Goal: Transaction & Acquisition: Download file/media

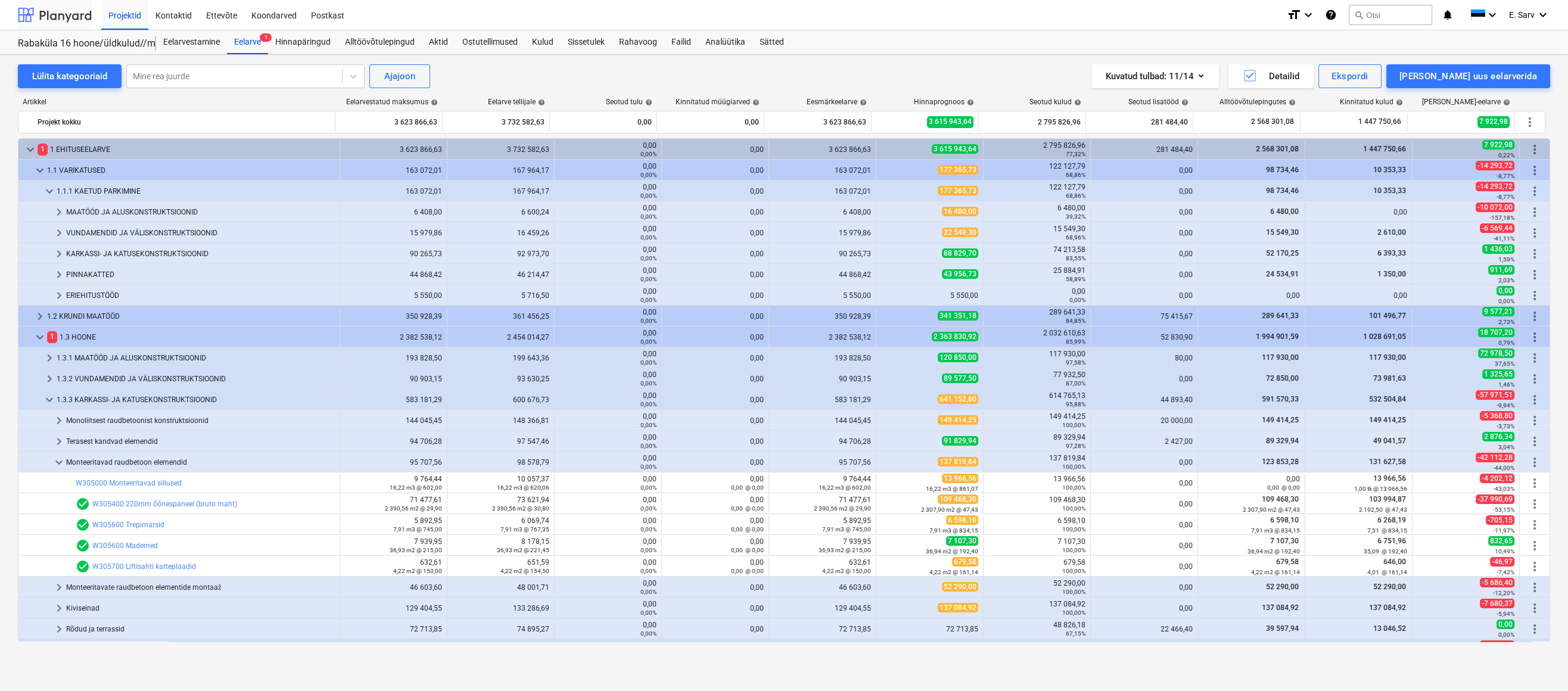
click at [63, 19] on div at bounding box center [55, 15] width 74 height 30
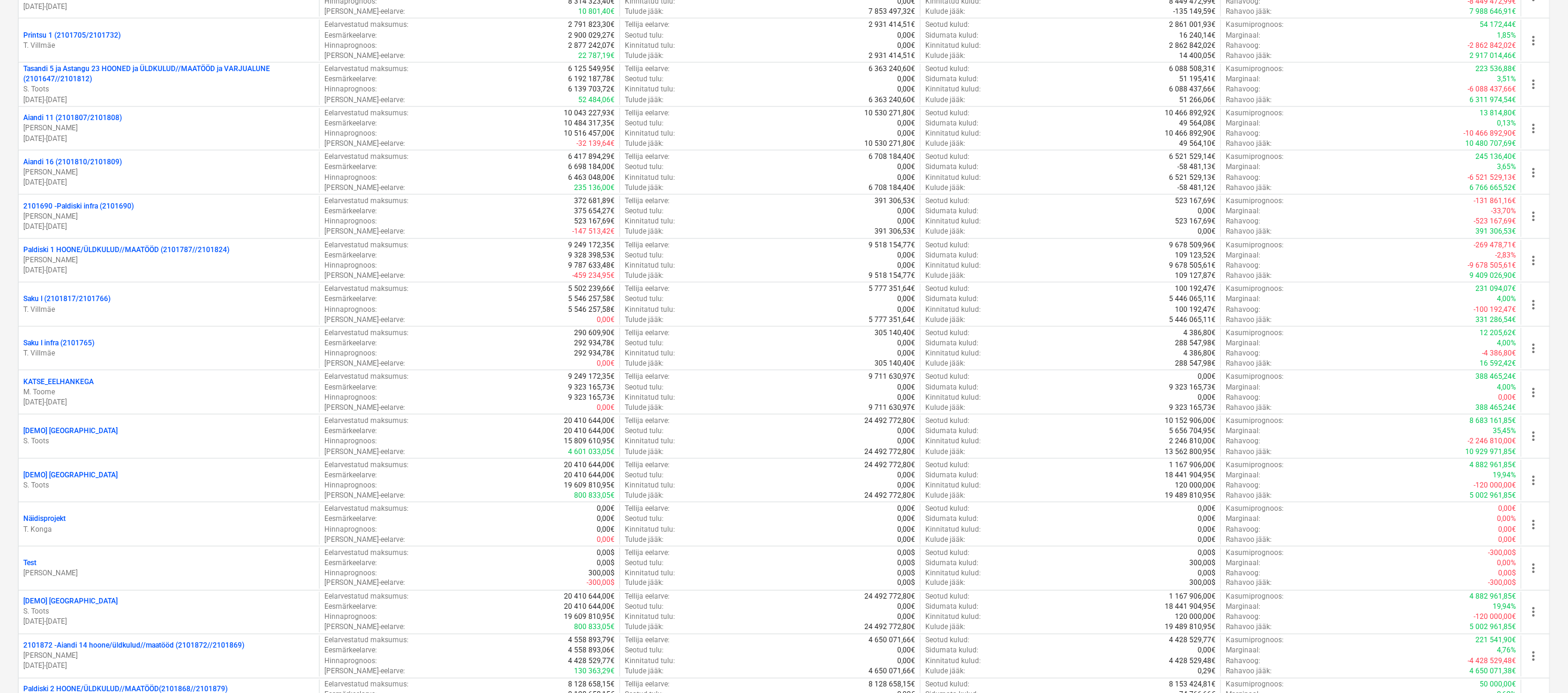
scroll to position [1195, 0]
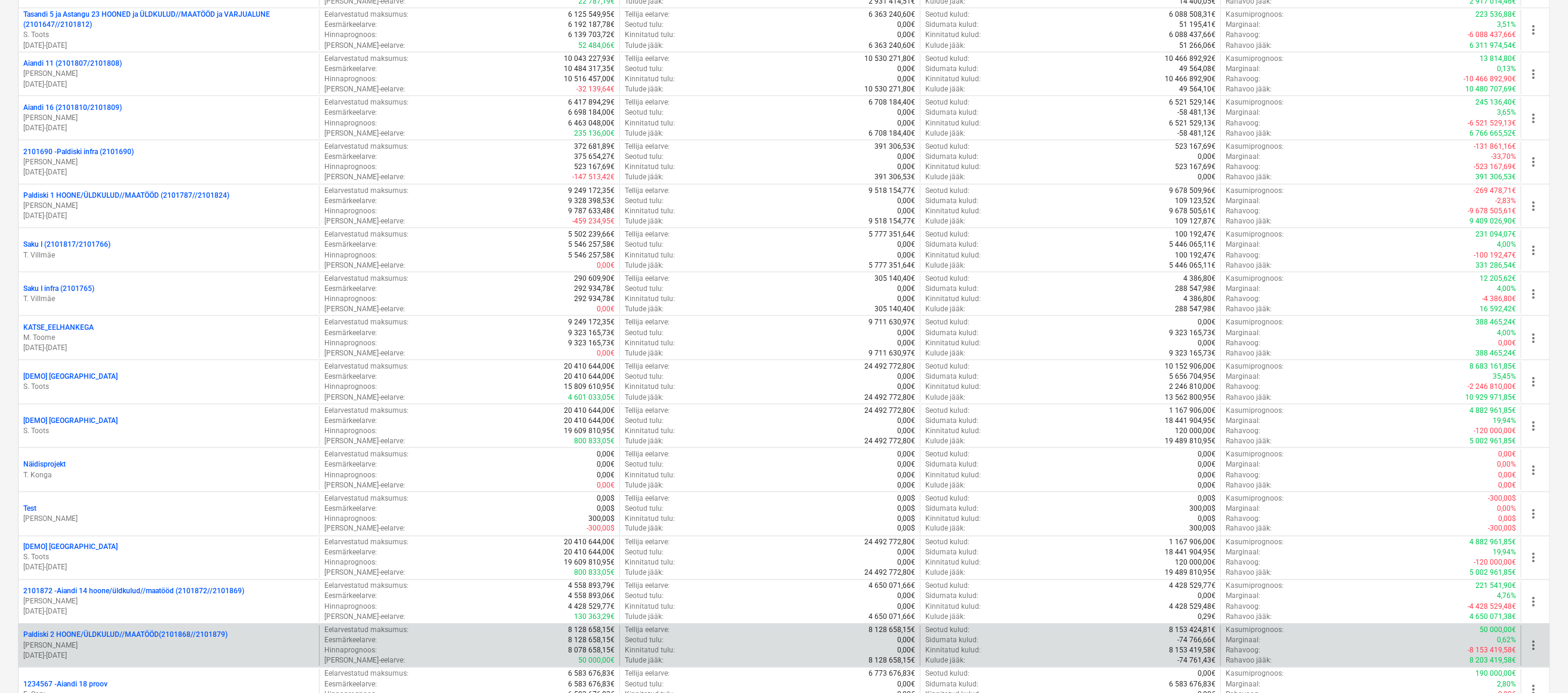
click at [122, 652] on p "[DATE] - [DATE]" at bounding box center [169, 657] width 291 height 10
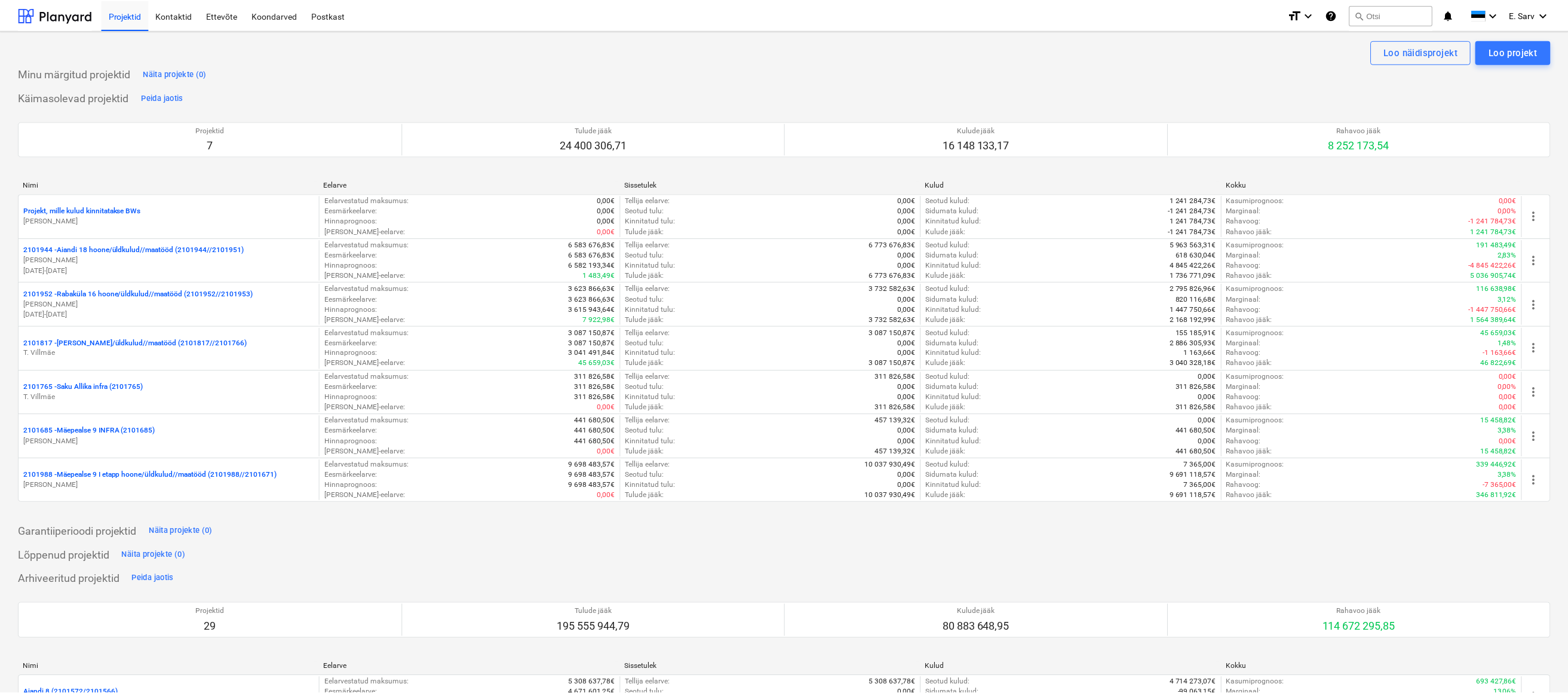
scroll to position [1195, 0]
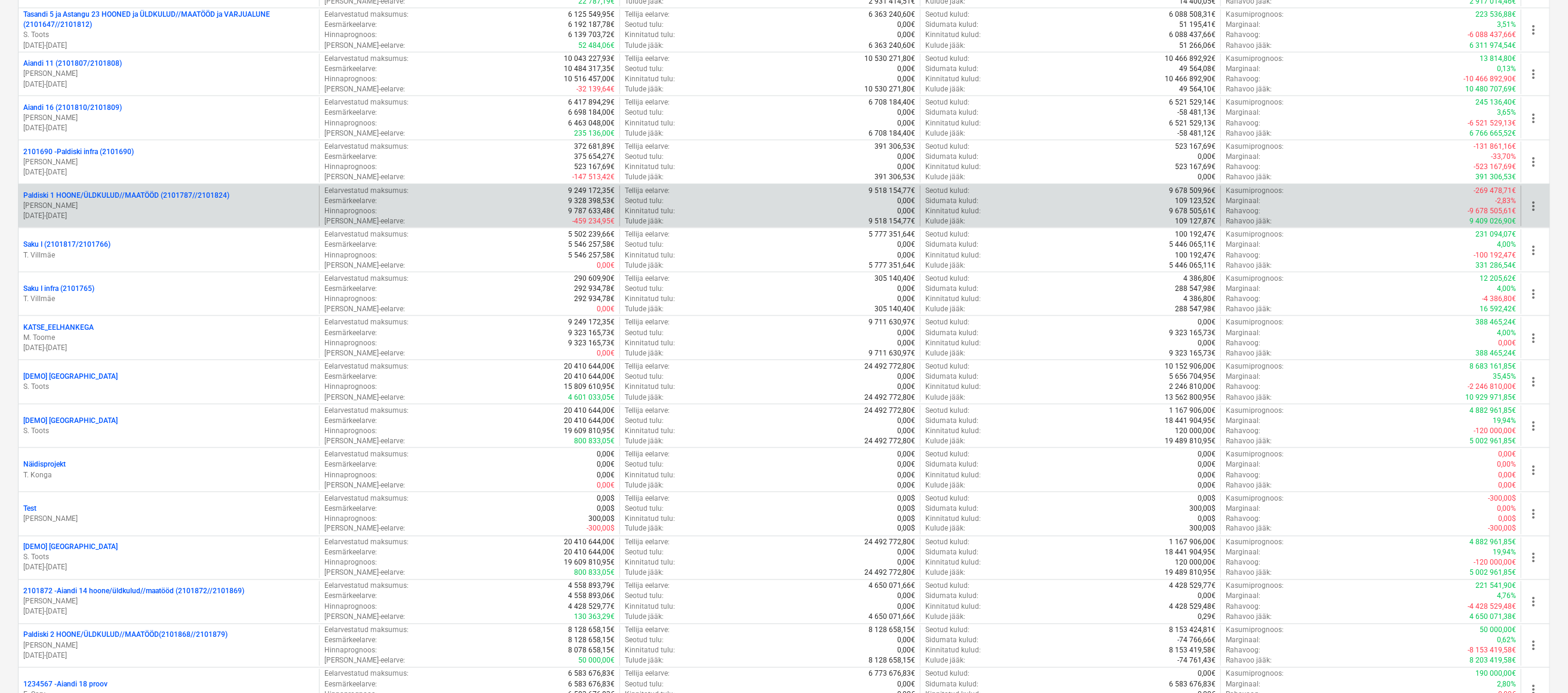
click at [268, 201] on p "[PERSON_NAME]" at bounding box center [169, 206] width 291 height 10
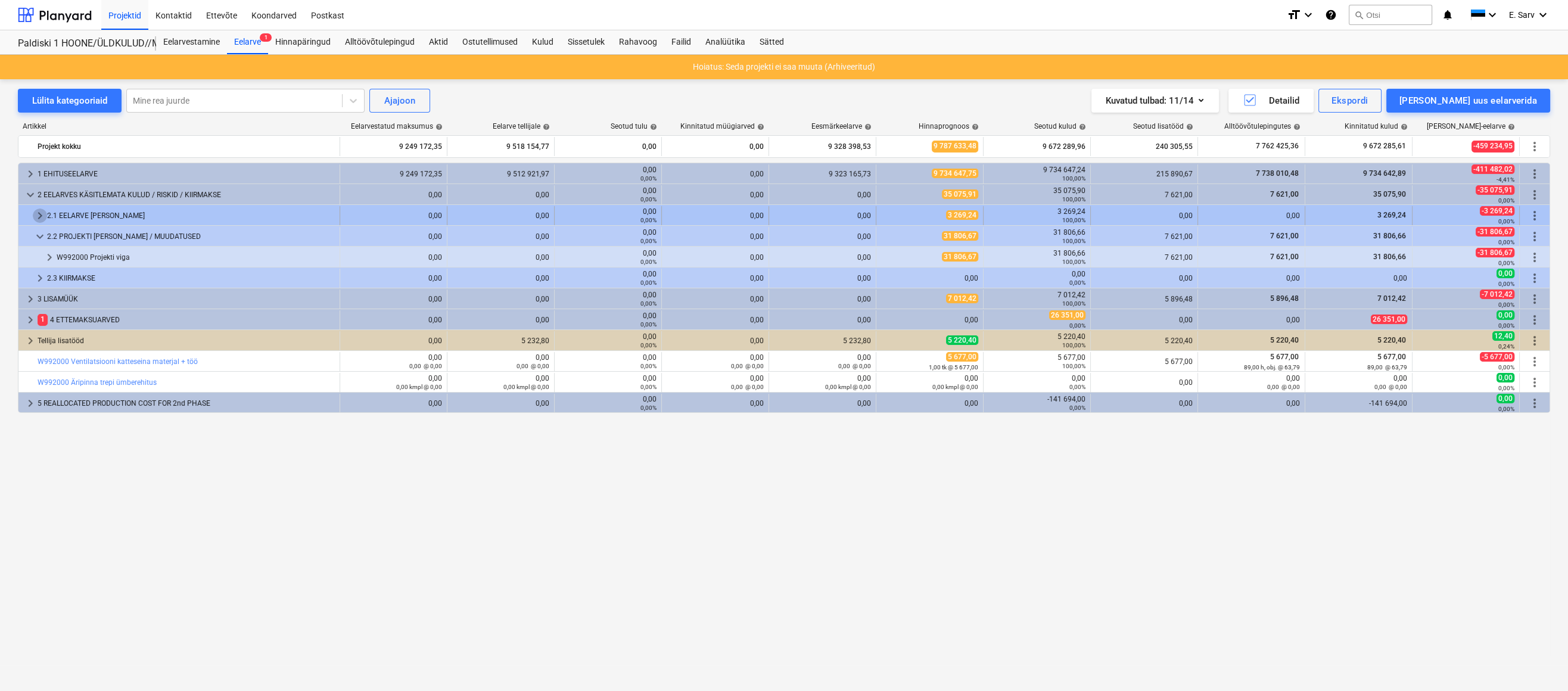
click at [39, 213] on span "keyboard_arrow_right" at bounding box center [40, 215] width 14 height 14
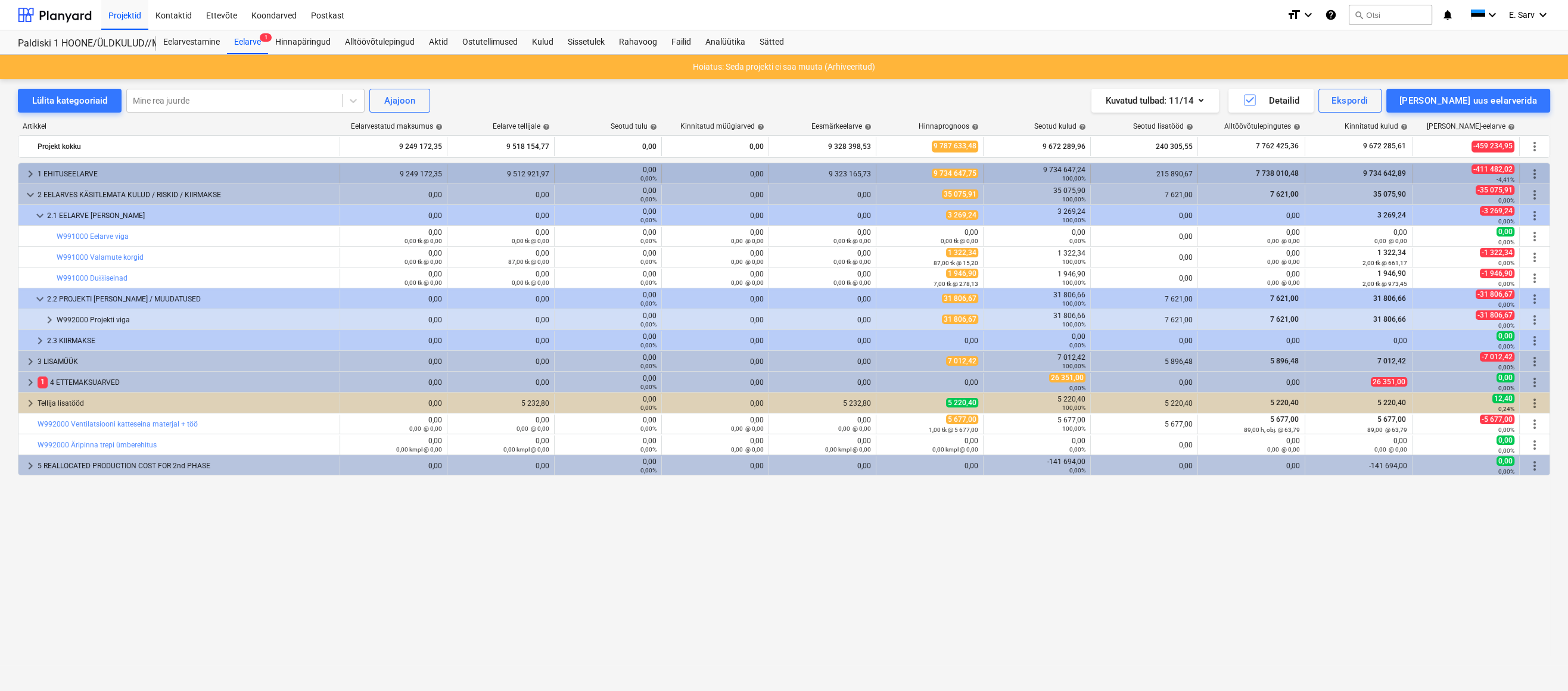
click at [29, 173] on span "keyboard_arrow_right" at bounding box center [31, 174] width 14 height 14
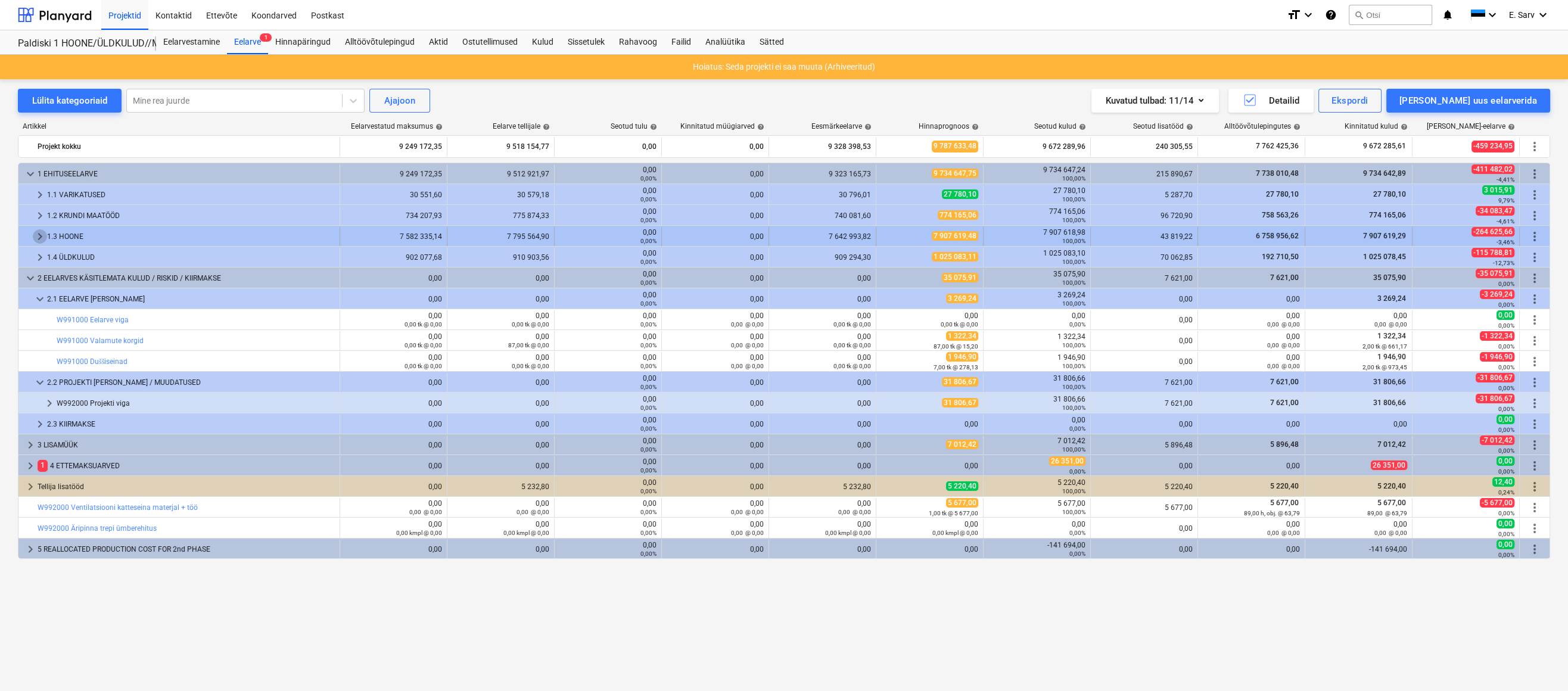
click at [39, 233] on span "keyboard_arrow_right" at bounding box center [40, 237] width 14 height 14
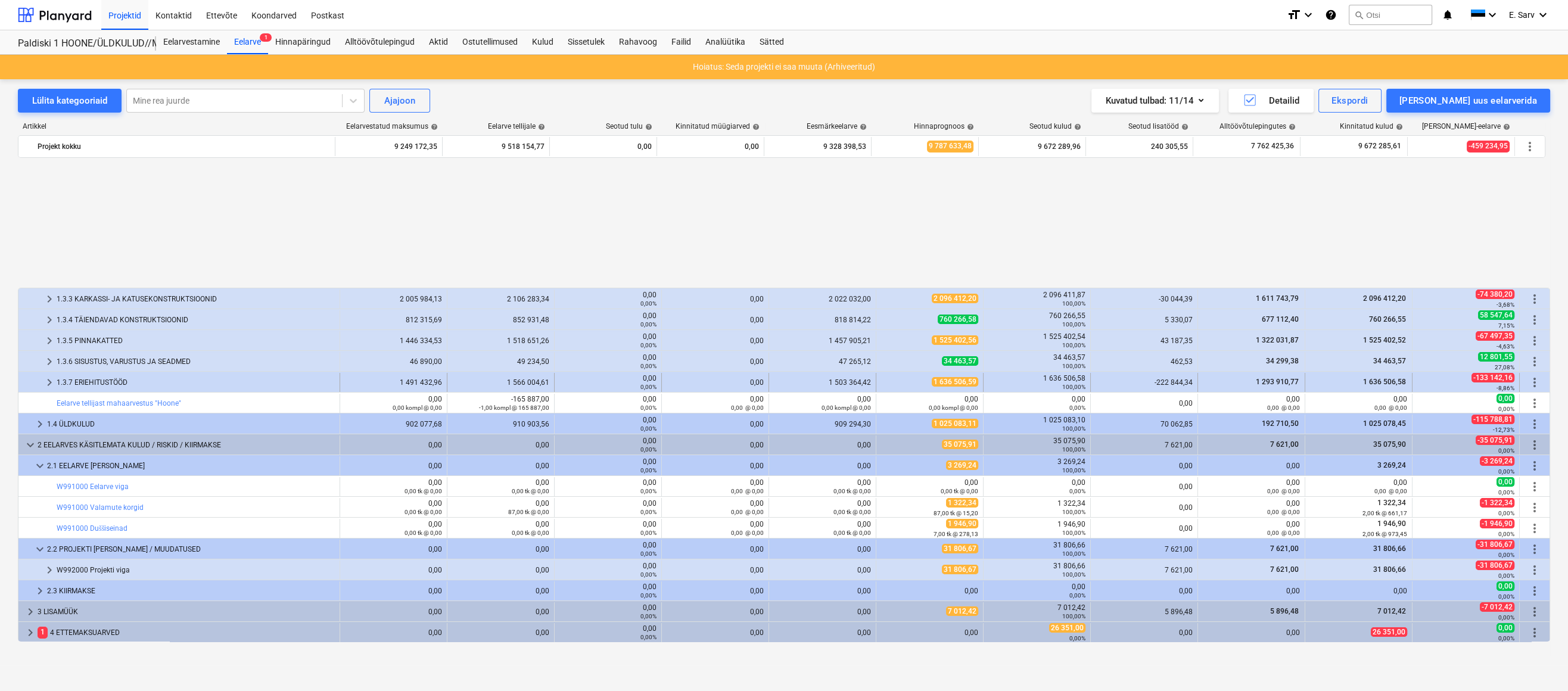
click at [53, 380] on span "keyboard_arrow_right" at bounding box center [49, 382] width 14 height 14
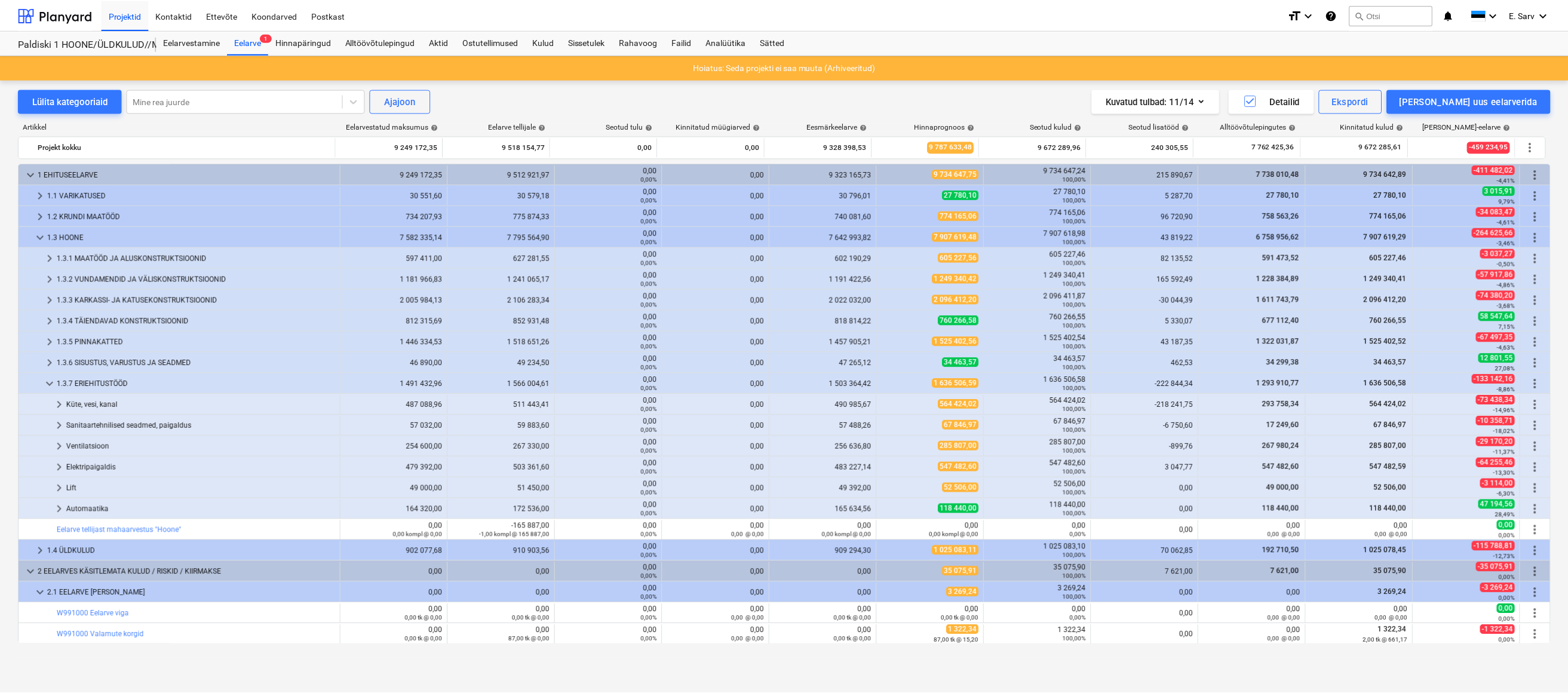
scroll to position [162, 0]
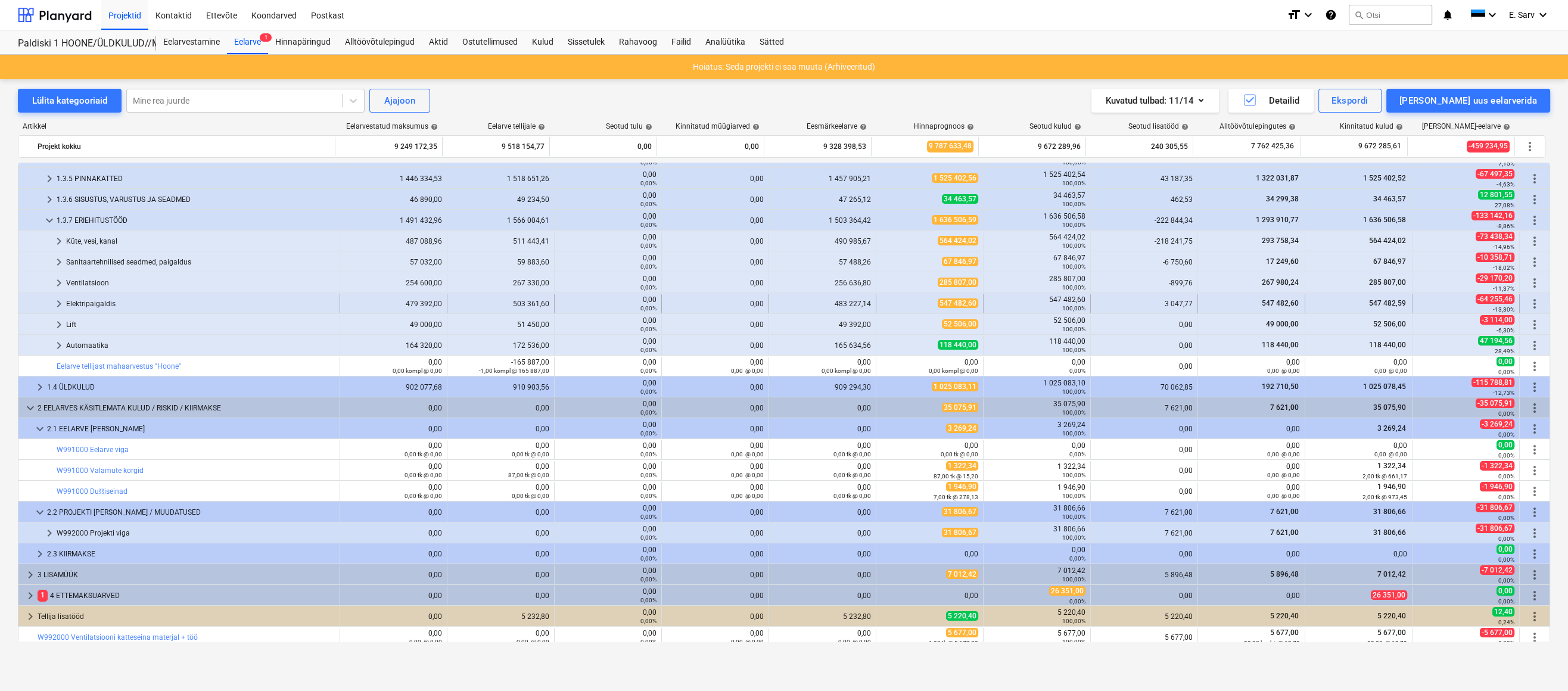
click at [82, 300] on div "Elektripaigaldis" at bounding box center [200, 304] width 269 height 19
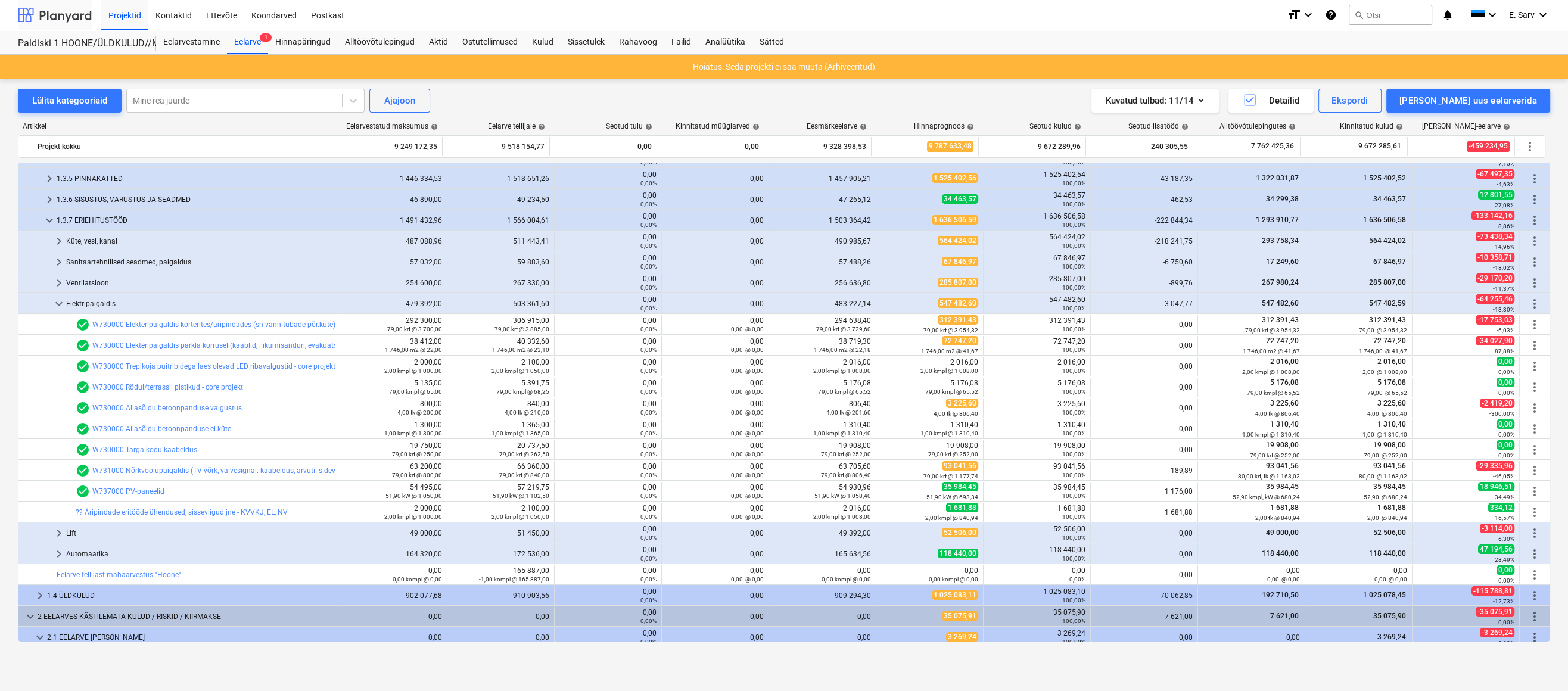
click at [53, 17] on div at bounding box center [55, 15] width 74 height 30
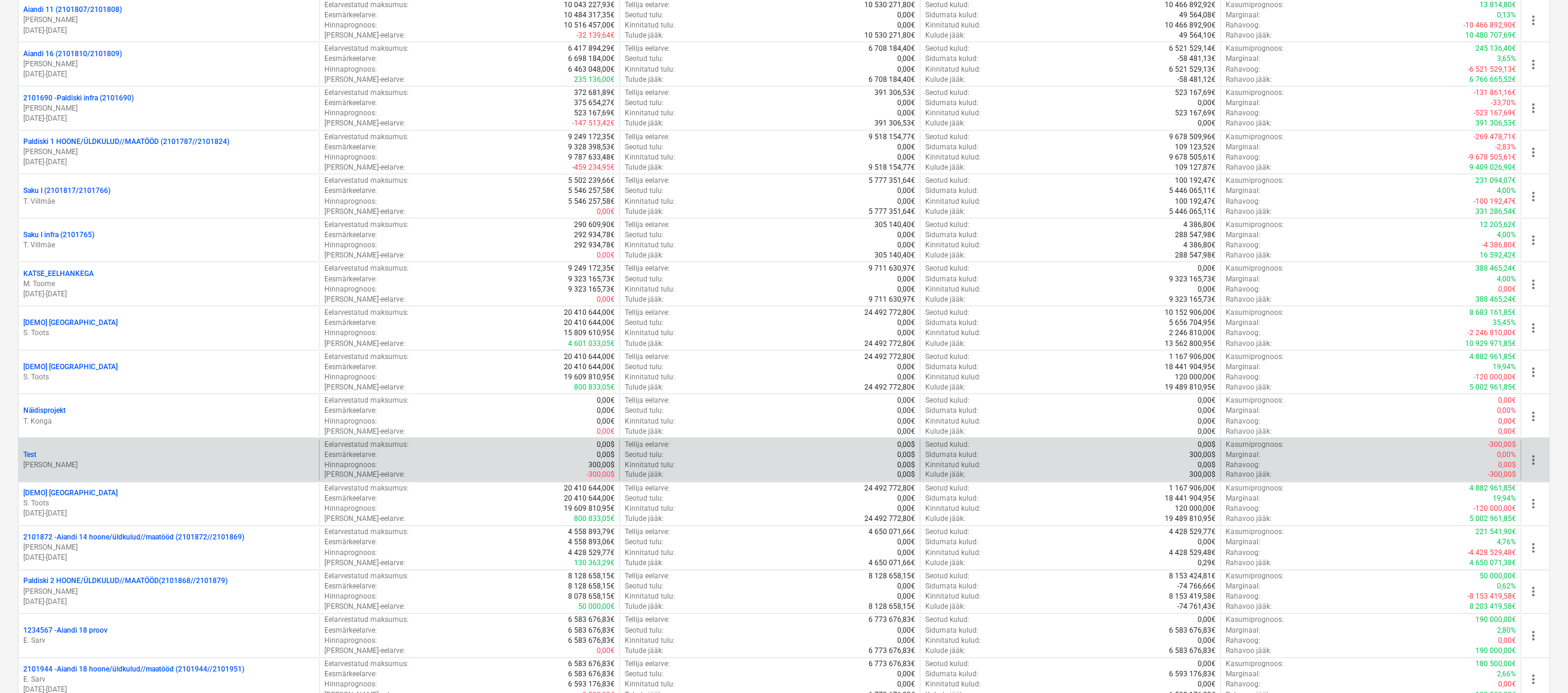
scroll to position [1249, 0]
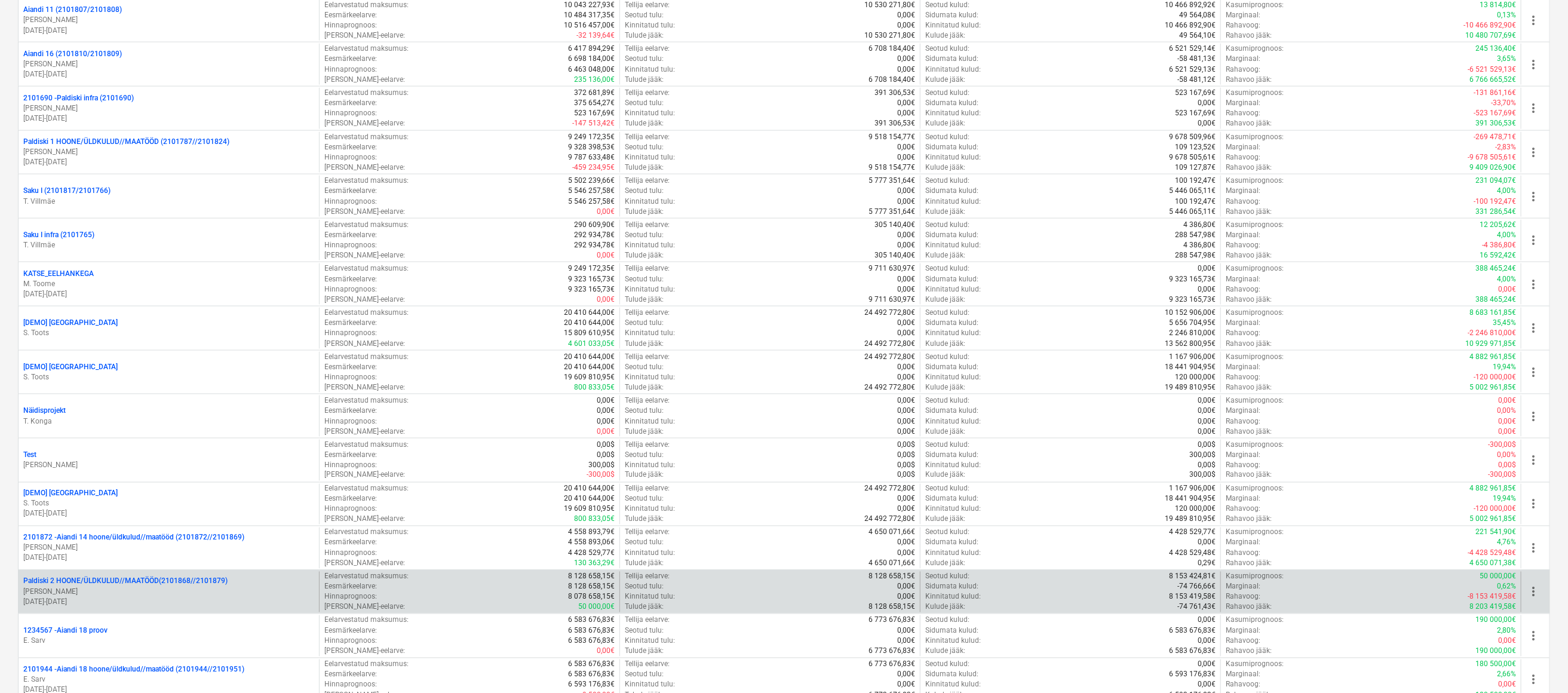
click at [113, 587] on p "[PERSON_NAME]" at bounding box center [169, 592] width 291 height 10
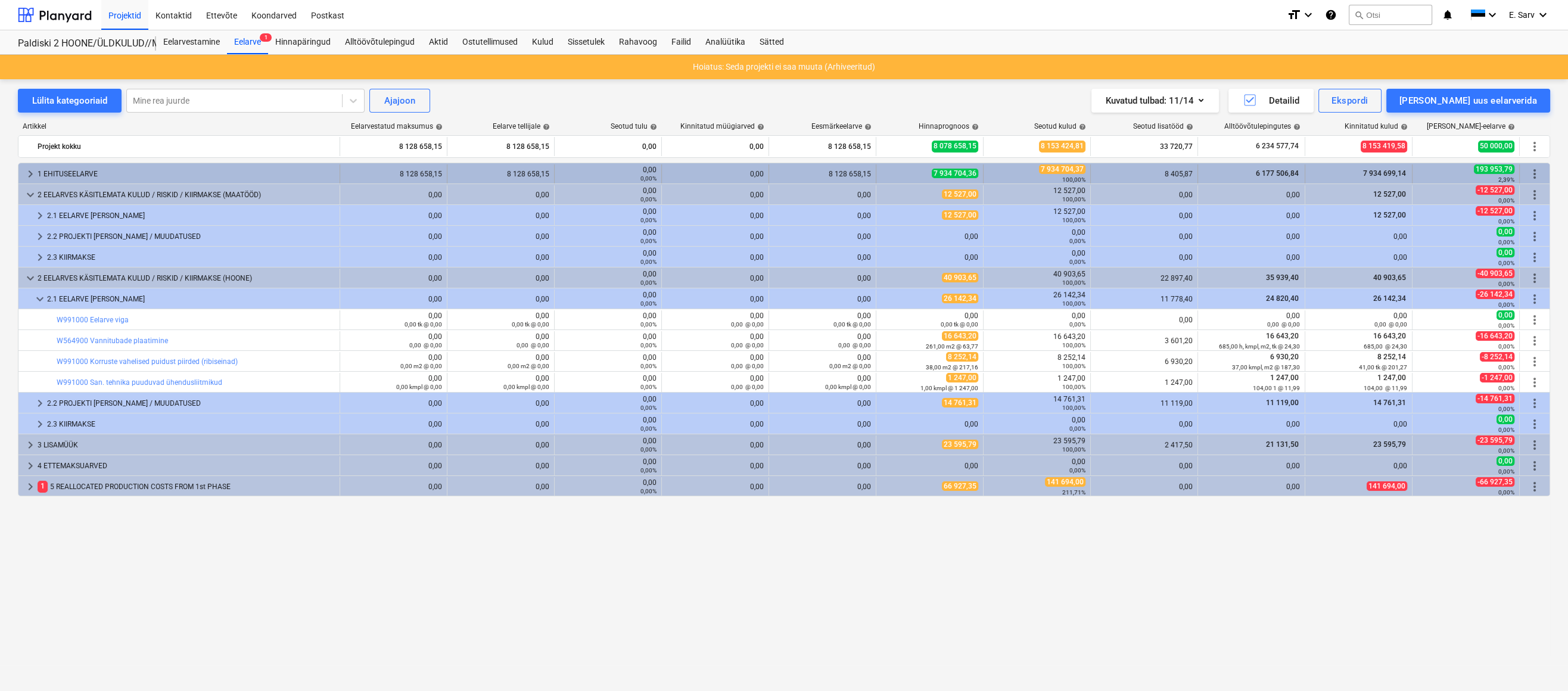
click at [31, 173] on span "keyboard_arrow_right" at bounding box center [31, 174] width 14 height 14
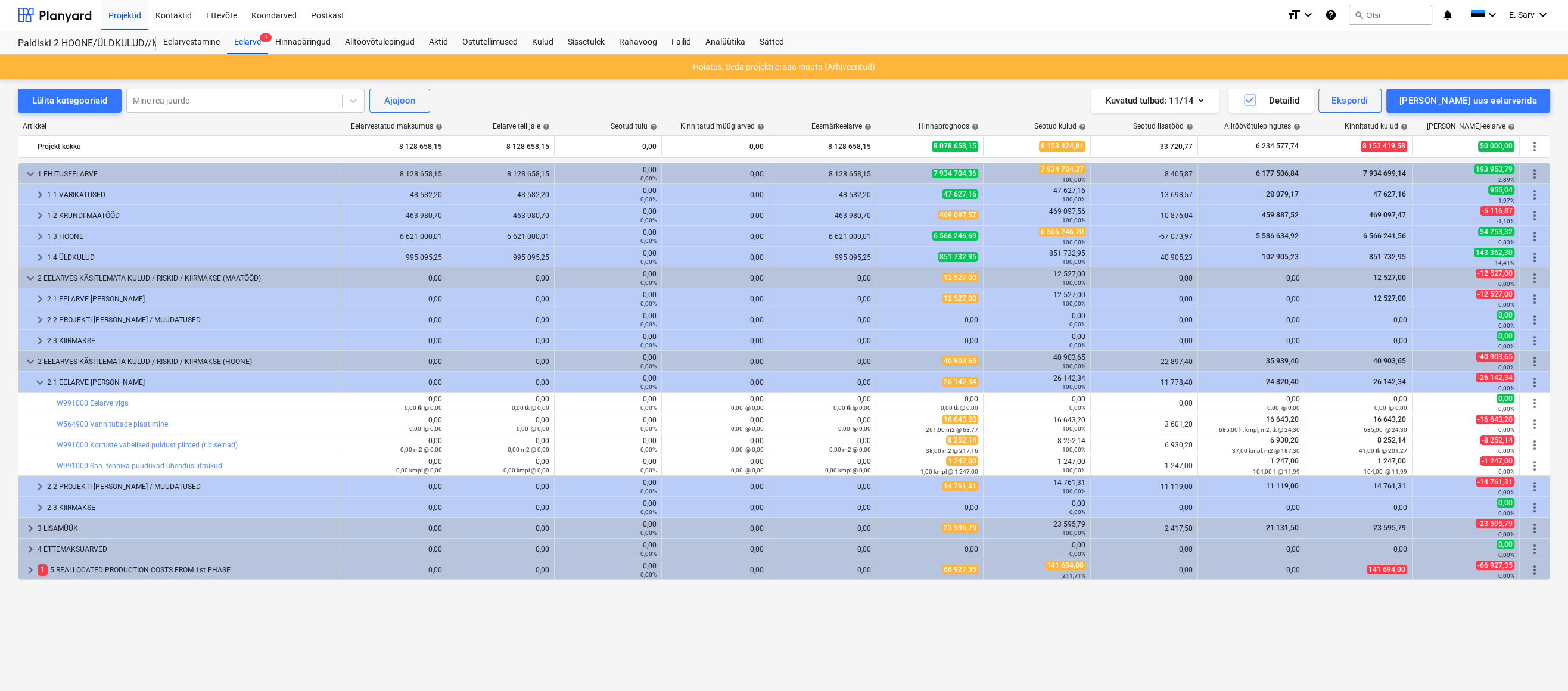
click at [1075, 628] on div "keyboard_arrow_down 1 EHITUSEELARVE 8 128 658,15 8 128 658,15 0,00 0,00% 0,00 8…" at bounding box center [784, 402] width 1532 height 479
click at [56, 14] on div at bounding box center [55, 15] width 74 height 30
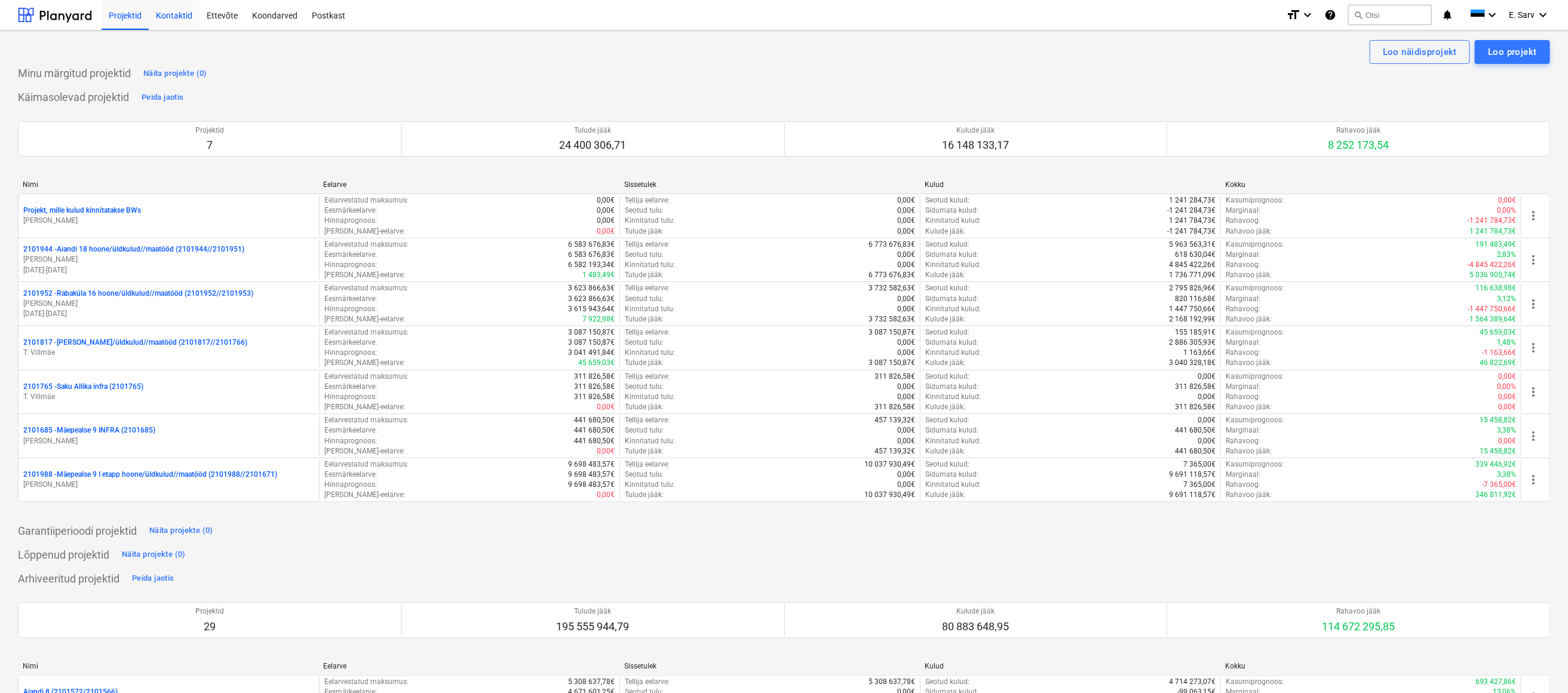
click at [179, 16] on div "Kontaktid" at bounding box center [174, 14] width 51 height 31
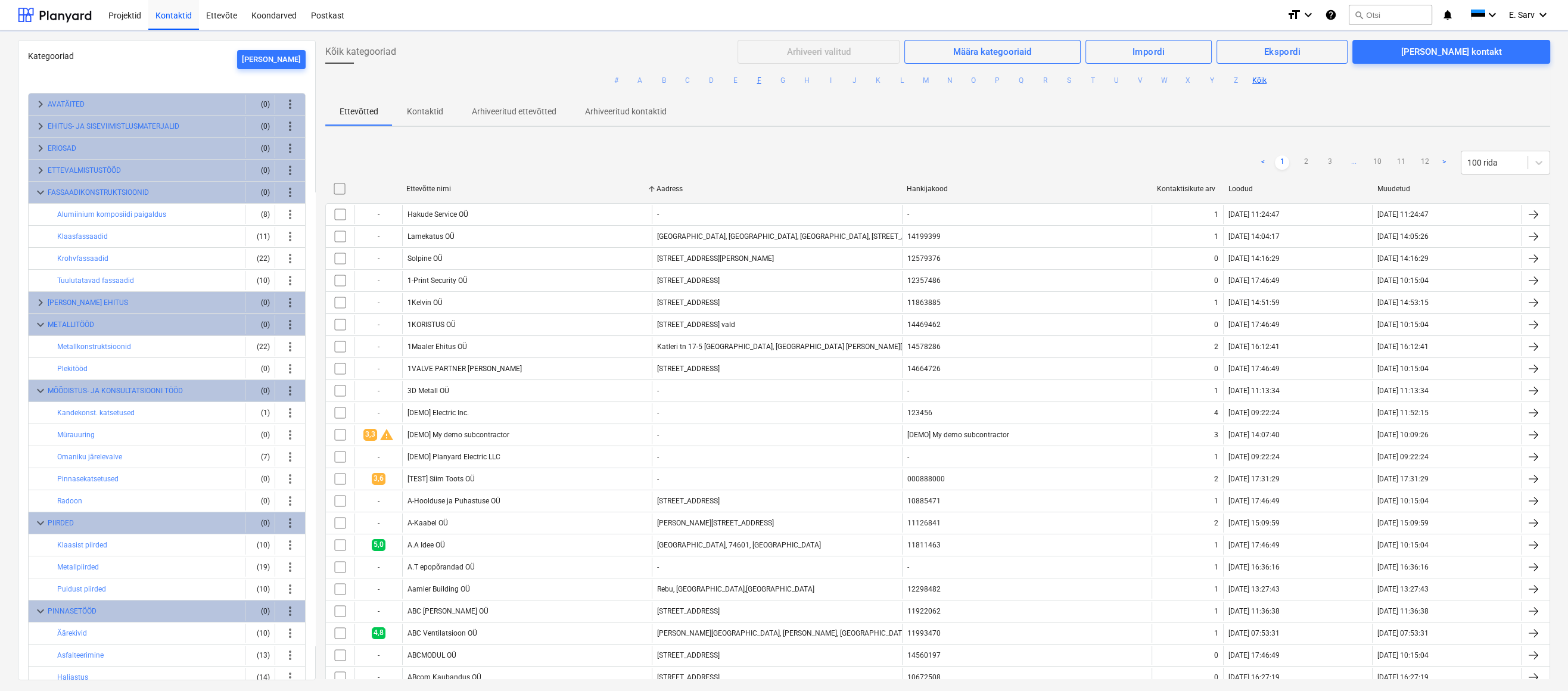
click at [754, 78] on button "F" at bounding box center [759, 81] width 14 height 14
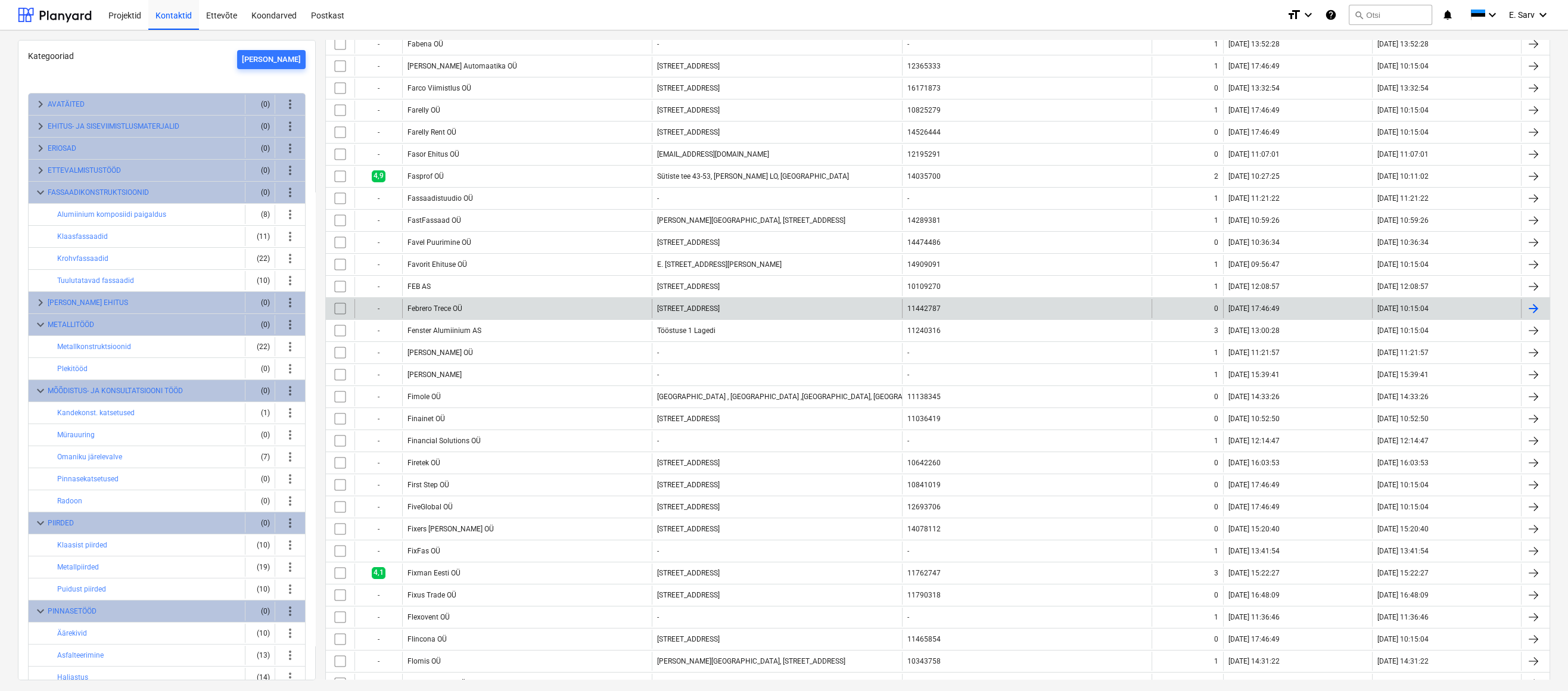
scroll to position [162, 0]
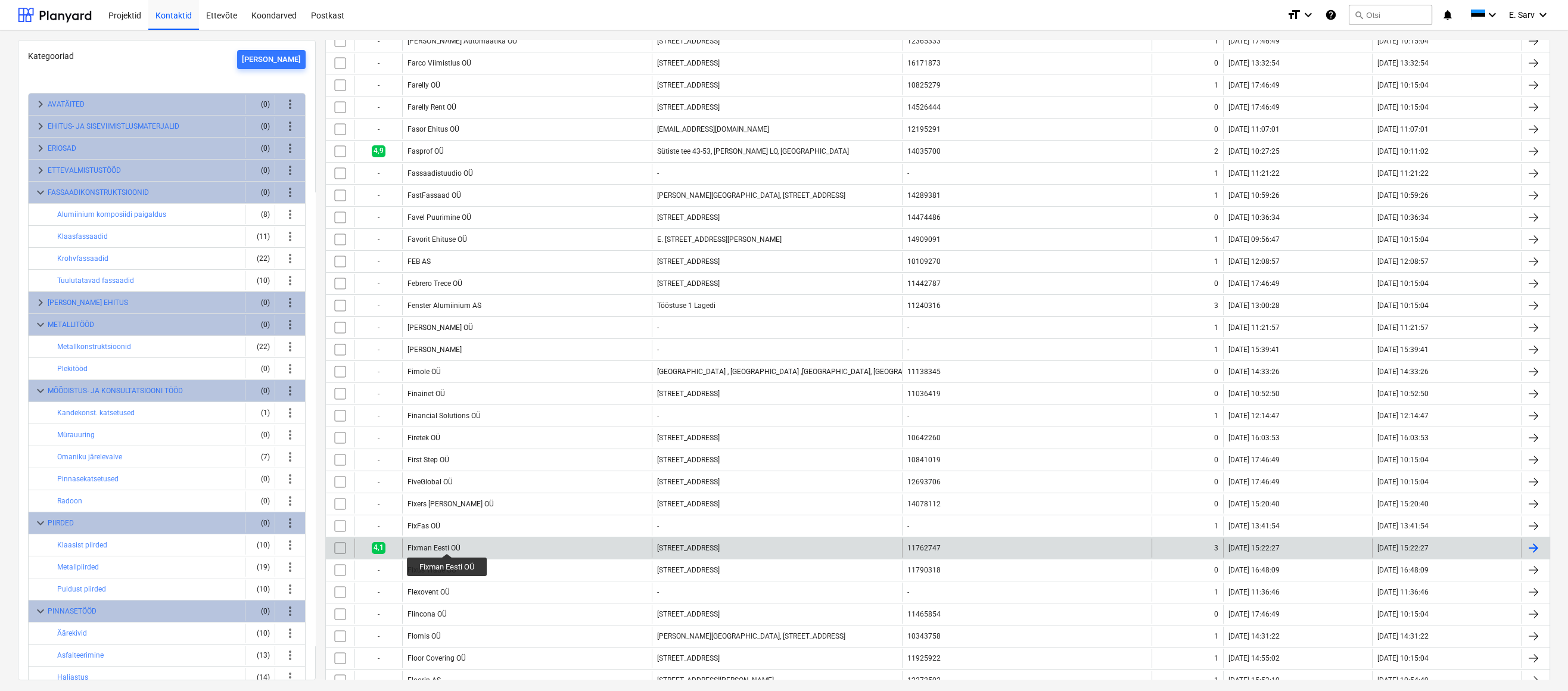
click at [447, 544] on div "Fixman Eesti OÜ" at bounding box center [434, 548] width 53 height 9
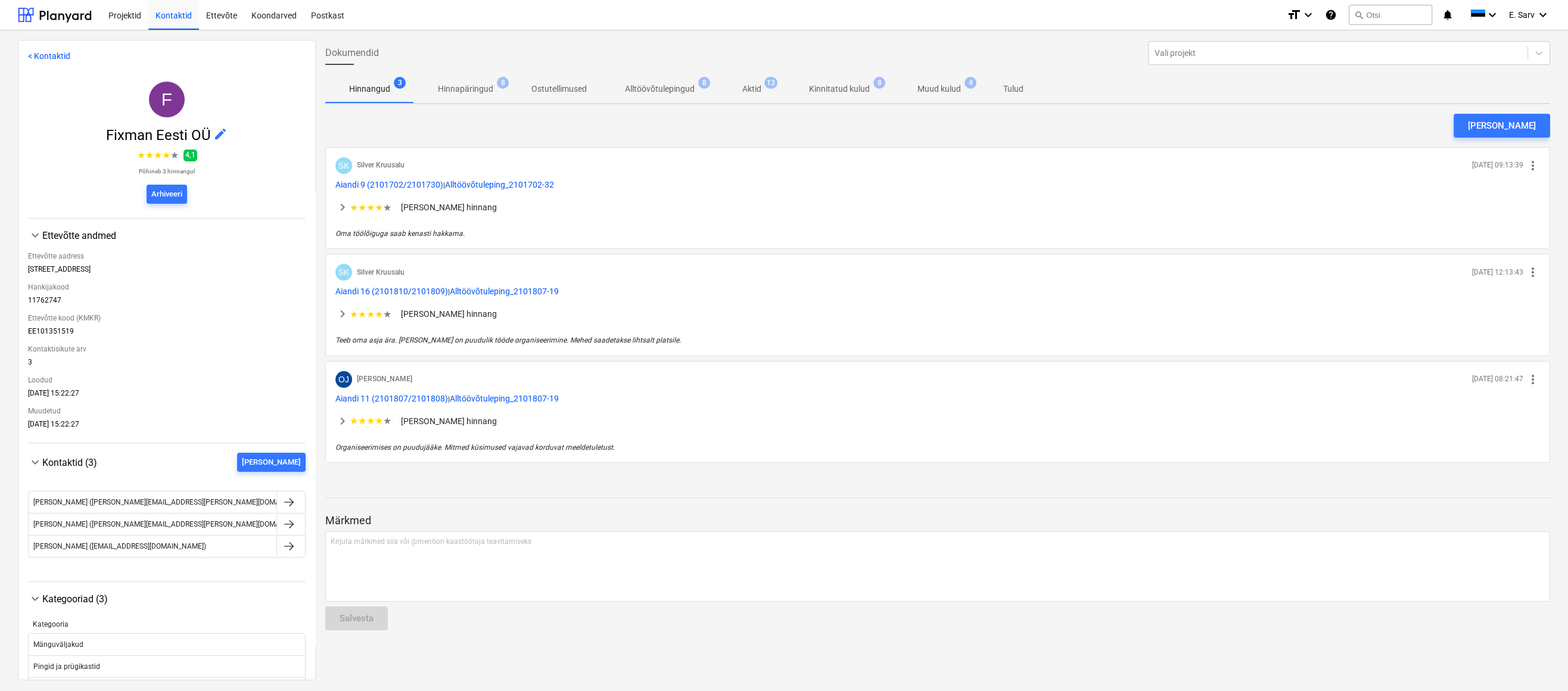
click at [679, 85] on p "Alltöövõtulepingud" at bounding box center [660, 89] width 70 height 13
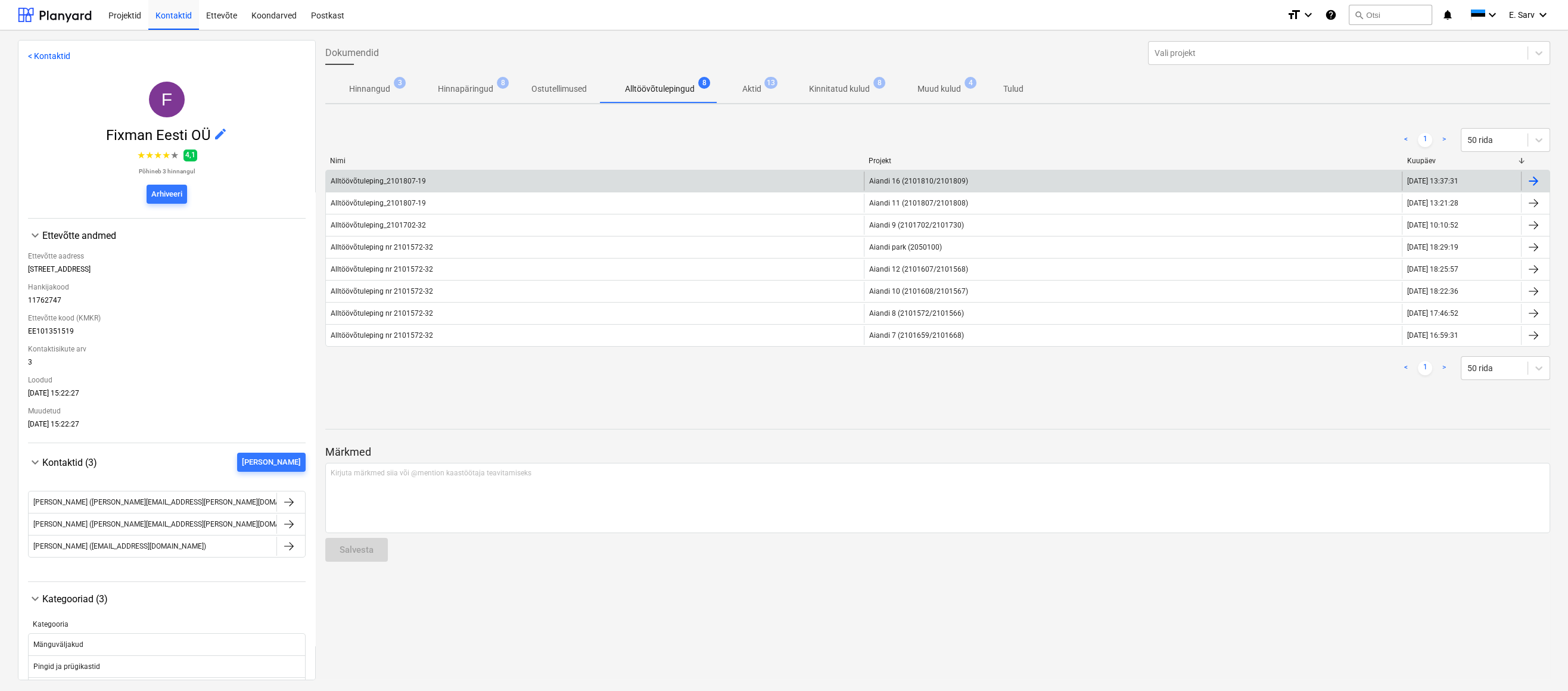
click at [901, 183] on span "Aiandi 16 (2101810/2101809)" at bounding box center [918, 181] width 99 height 9
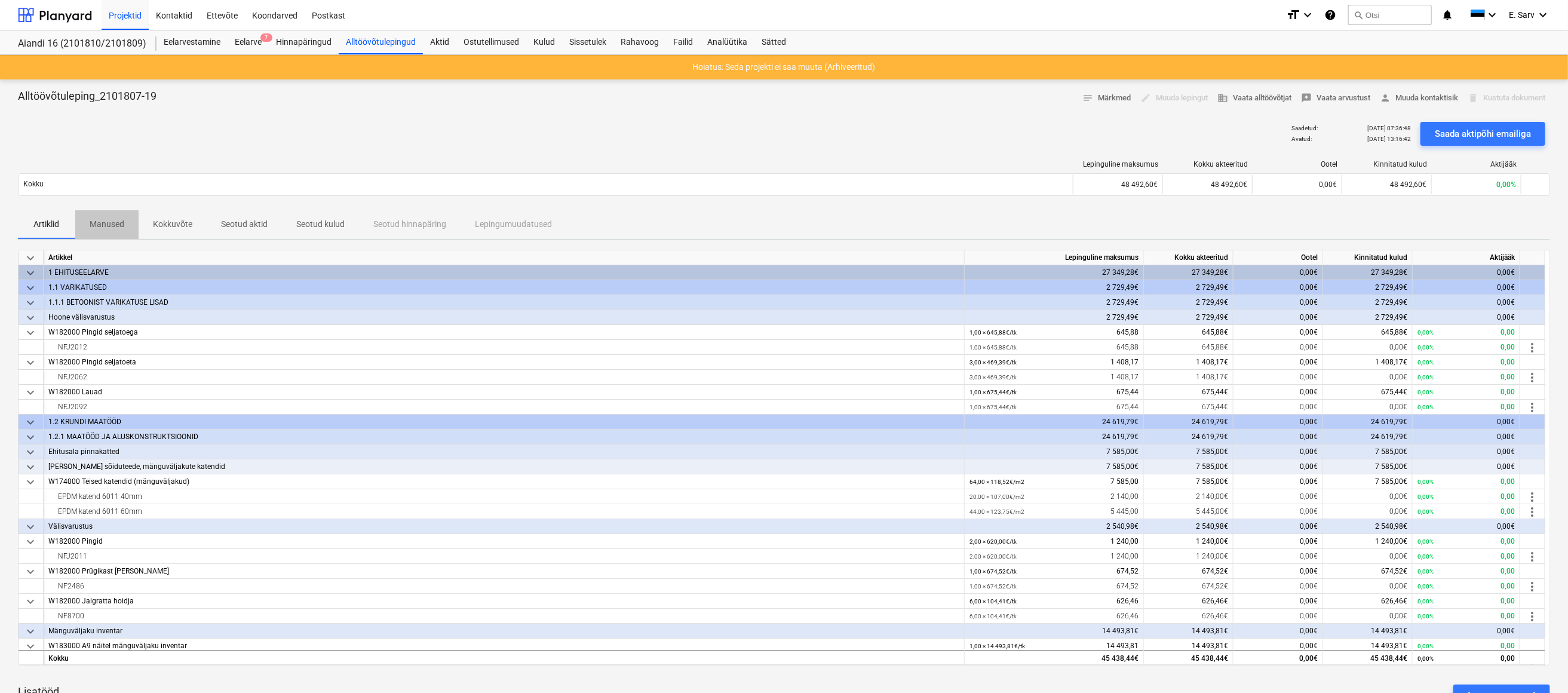
click at [108, 222] on p "Manused" at bounding box center [107, 225] width 34 height 13
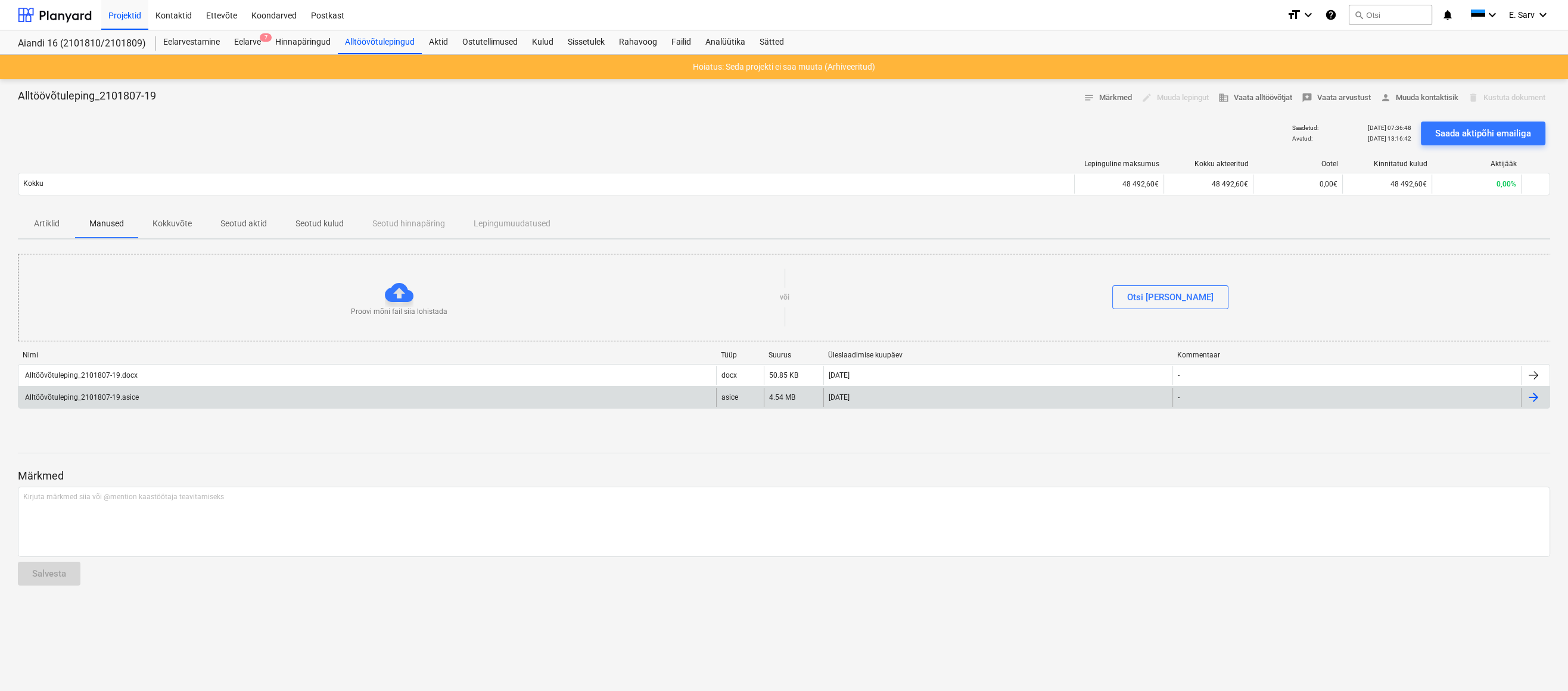
click at [108, 398] on div "Alltöövõtuleping_2101807-19.asice" at bounding box center [81, 397] width 116 height 9
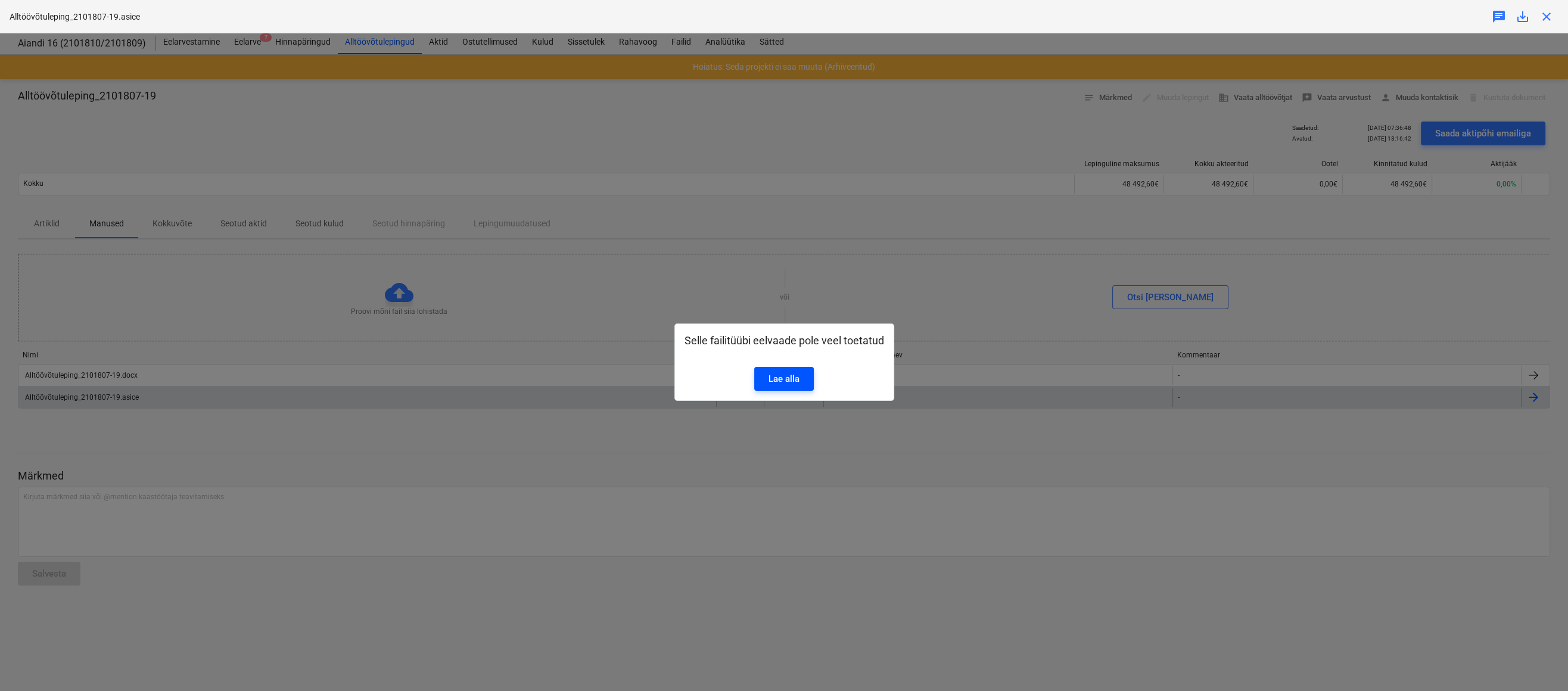
click at [793, 374] on div "Lae alla" at bounding box center [784, 379] width 31 height 16
